Goal: Information Seeking & Learning: Learn about a topic

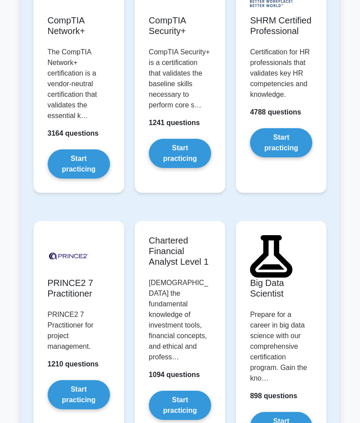
scroll to position [2436, 0]
